Goal: Subscribe to service/newsletter

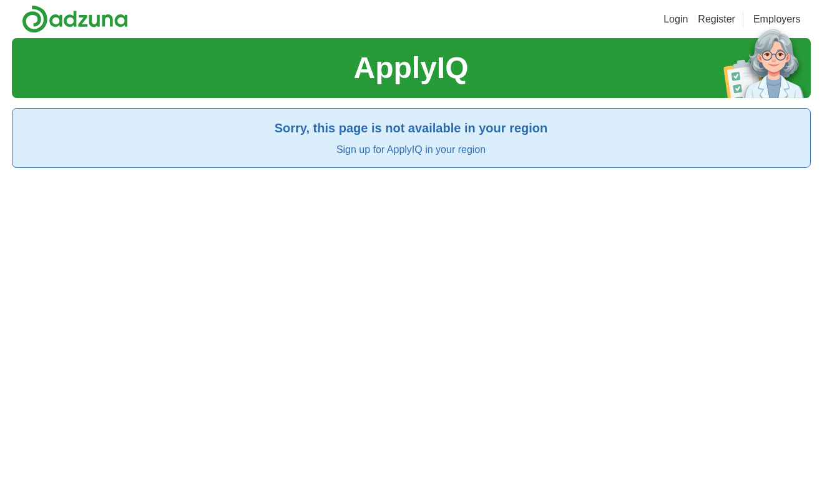
click at [448, 66] on h1 "ApplyIQ" at bounding box center [410, 68] width 115 height 45
click at [462, 146] on link "Sign up for ApplyIQ in your region" at bounding box center [410, 149] width 149 height 11
click at [430, 147] on link "Sign up for ApplyIQ in your region" at bounding box center [410, 149] width 149 height 11
